Goal: Check status: Check status

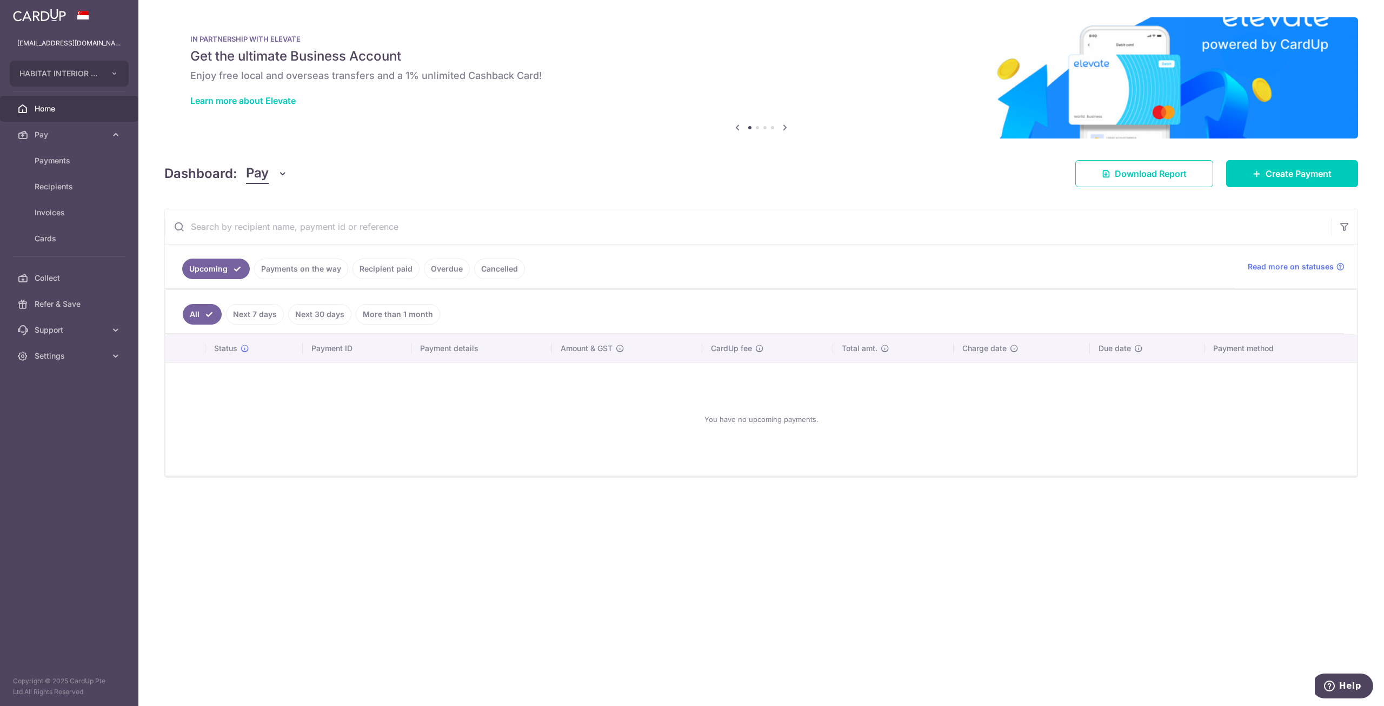
click at [334, 268] on link "Payments on the way" at bounding box center [301, 268] width 94 height 21
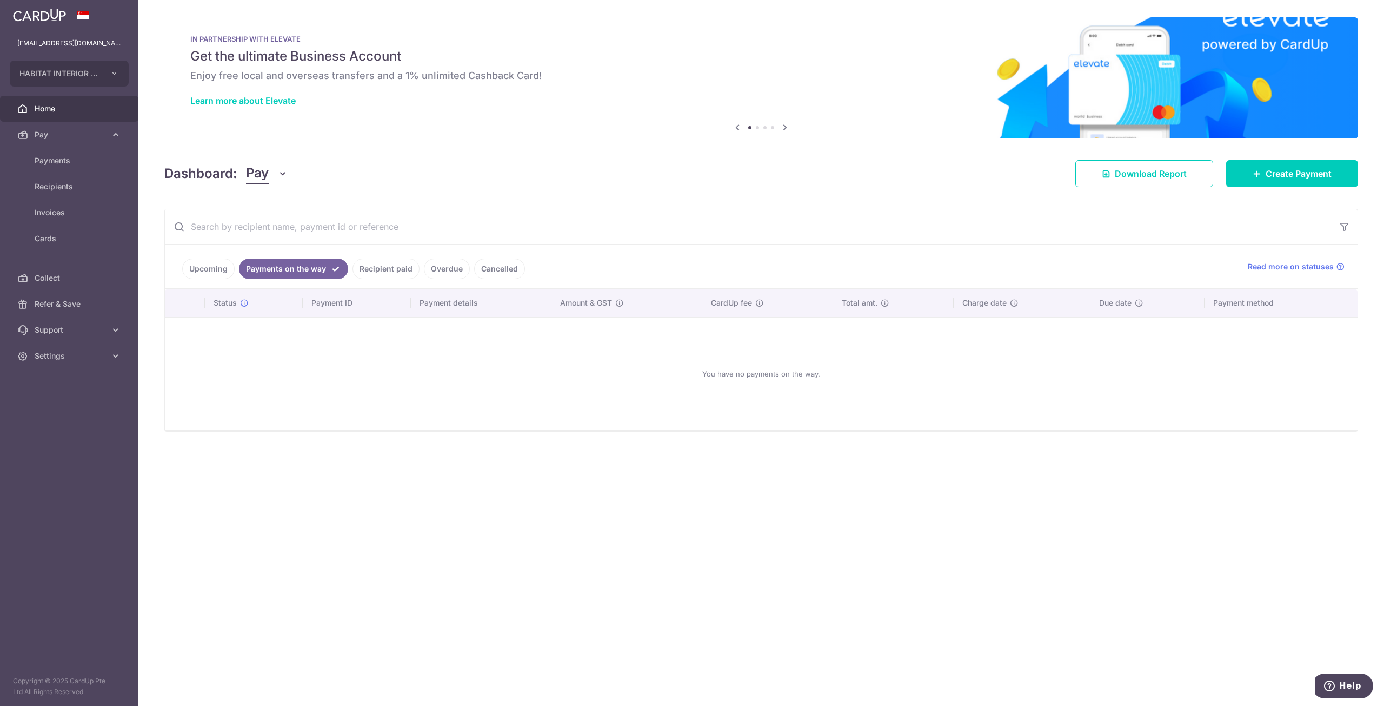
click at [385, 268] on link "Recipient paid" at bounding box center [386, 268] width 67 height 21
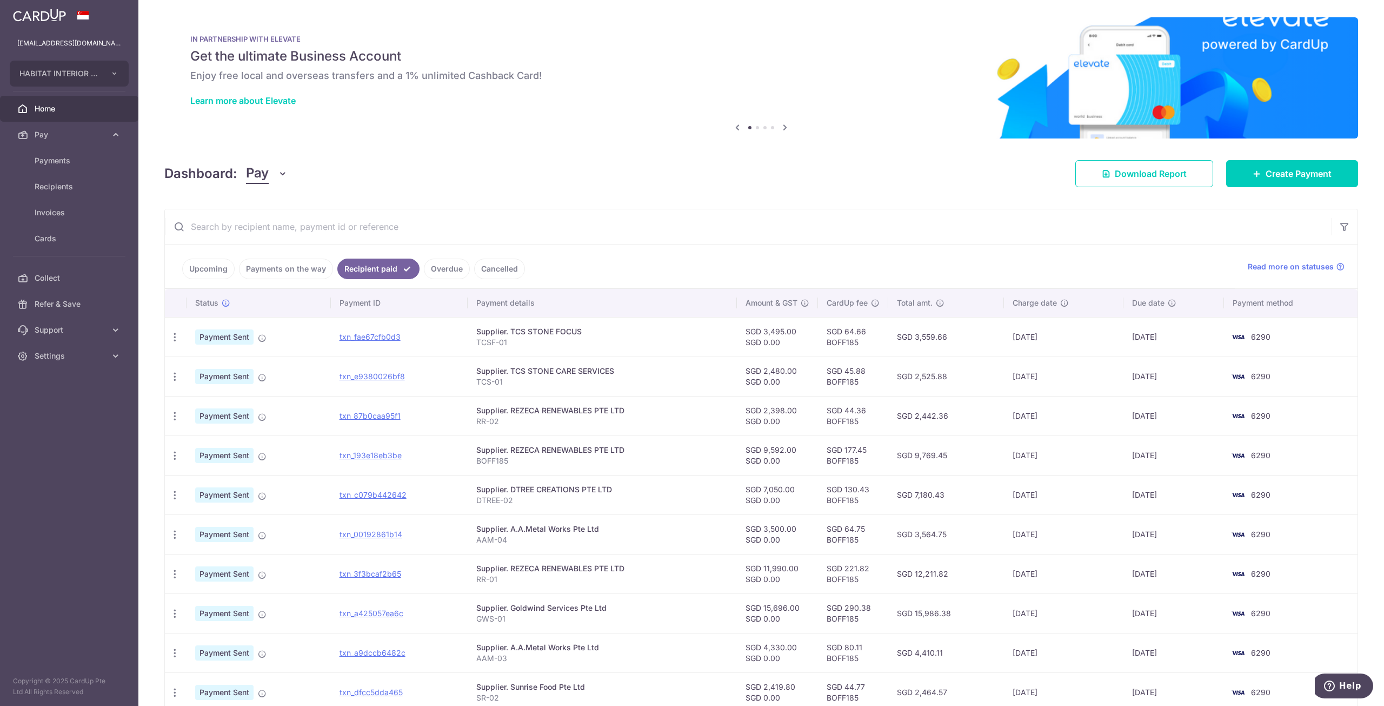
drag, startPoint x: 667, startPoint y: 355, endPoint x: 670, endPoint y: 377, distance: 21.9
click at [670, 377] on p "TCS-01" at bounding box center [602, 381] width 252 height 11
click at [669, 380] on p "TCS-01" at bounding box center [602, 381] width 252 height 11
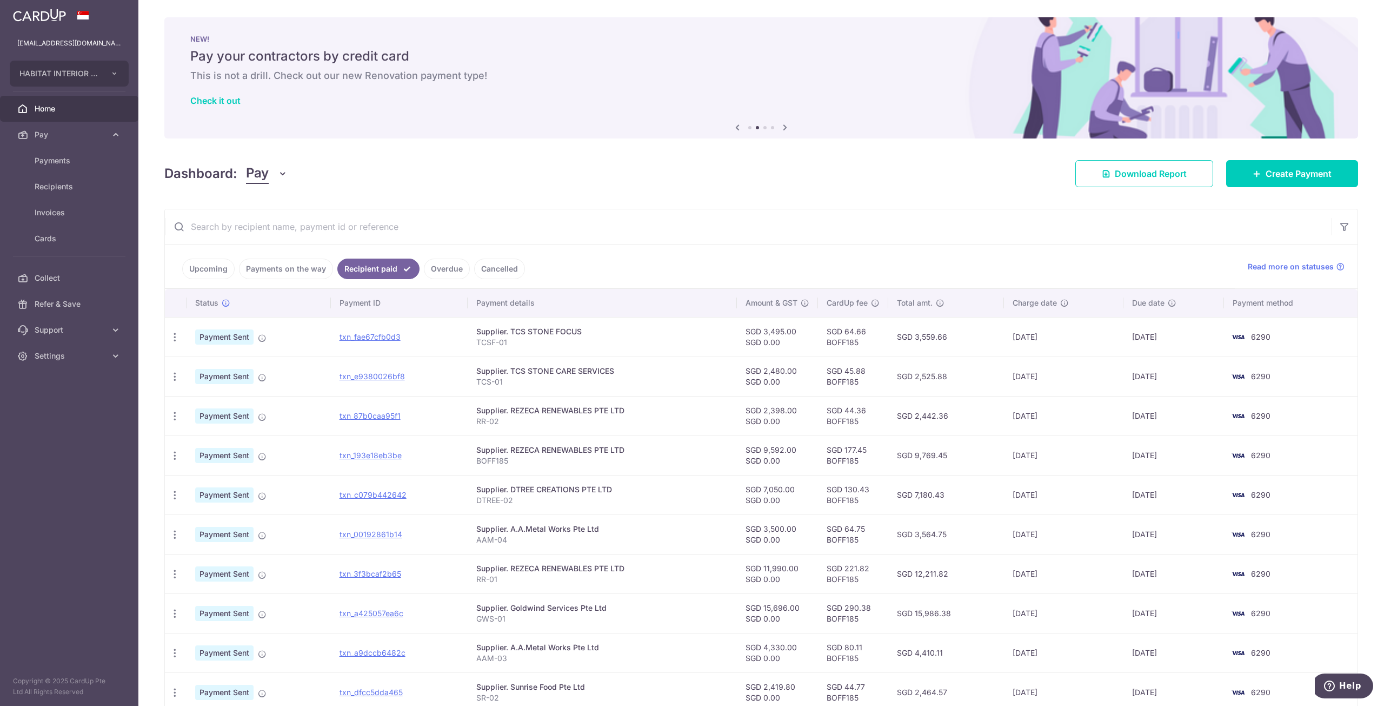
drag, startPoint x: 1282, startPoint y: 377, endPoint x: 649, endPoint y: 316, distance: 636.5
click at [649, 317] on tbody "PDF Receipt Payment Sent txn_fae67cfb0d3 Supplier. TCS STONE FOCUS TCSF-01 SGD …" at bounding box center [761, 514] width 1193 height 395
click at [642, 247] on ul "Upcoming Payments on the way Recipient paid Overdue Cancelled" at bounding box center [700, 266] width 1070 height 44
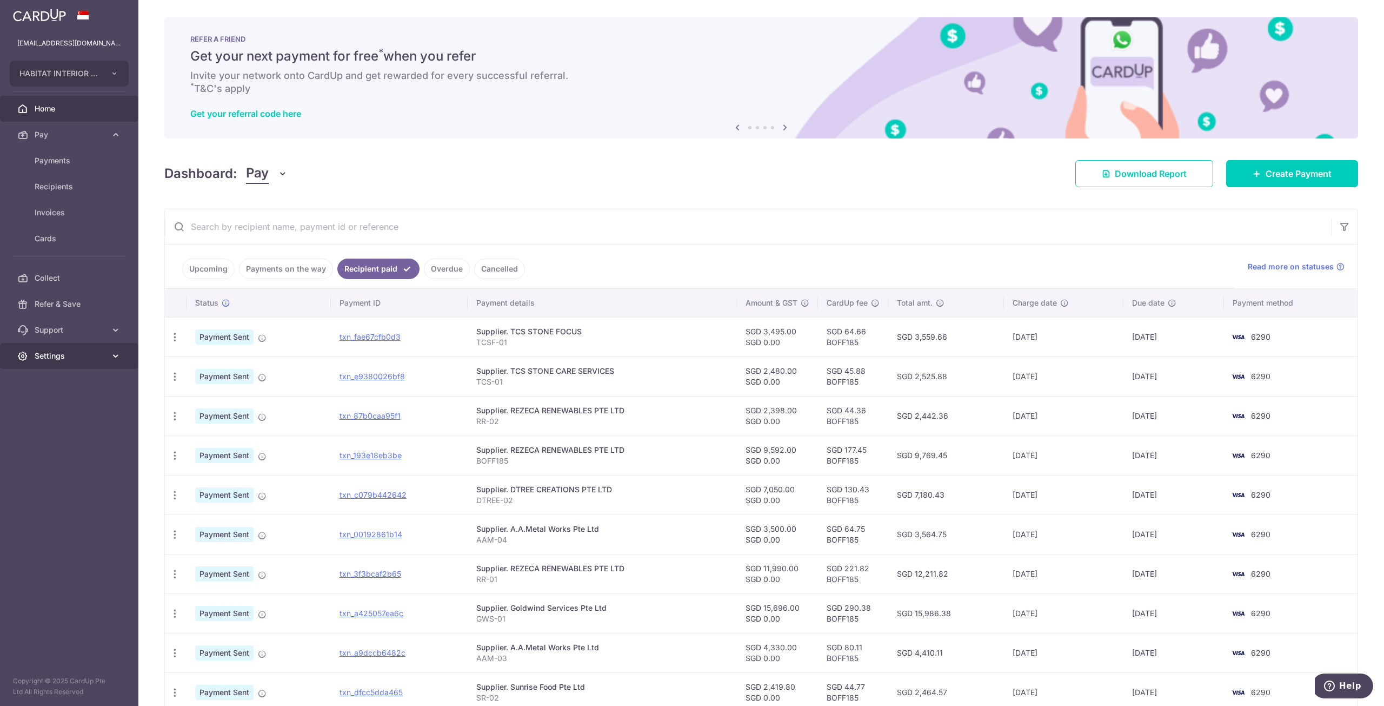
click at [84, 354] on span "Settings" at bounding box center [70, 355] width 71 height 11
click at [69, 411] on span "Logout" at bounding box center [70, 407] width 71 height 11
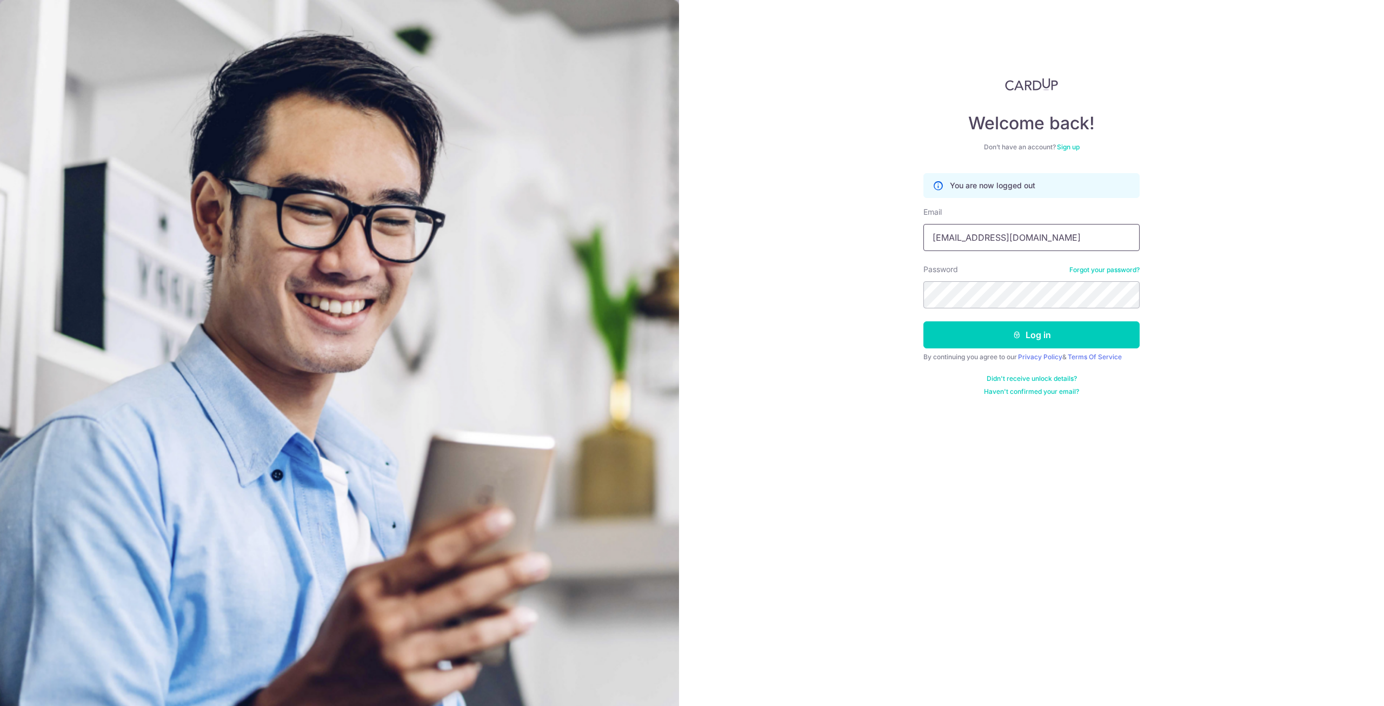
click at [1044, 242] on input "[EMAIL_ADDRESS][DOMAIN_NAME]" at bounding box center [1031, 237] width 216 height 27
type input "xavier0881@yahoo.com.sg"
click at [1038, 334] on button "Log in" at bounding box center [1031, 334] width 216 height 27
